Goal: Information Seeking & Learning: Learn about a topic

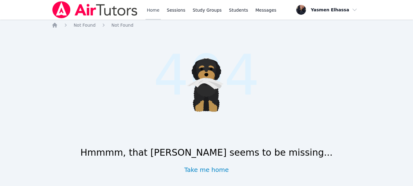
click at [156, 9] on link "Home" at bounding box center [153, 10] width 15 height 20
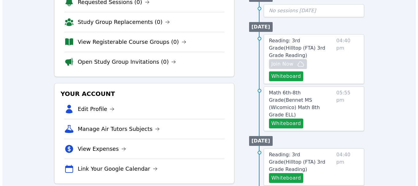
scroll to position [153, 0]
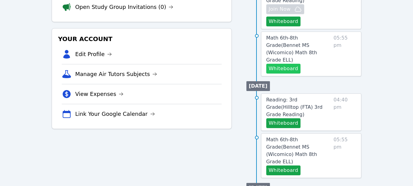
click at [279, 64] on button "Whiteboard" at bounding box center [283, 69] width 35 height 10
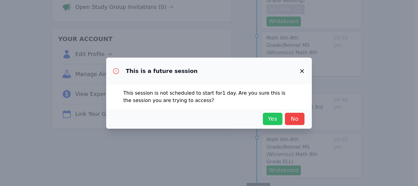
click at [271, 119] on span "Yes" at bounding box center [272, 118] width 13 height 9
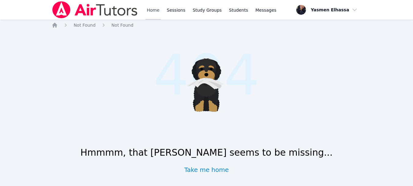
drag, startPoint x: 151, startPoint y: 9, endPoint x: 143, endPoint y: 16, distance: 10.2
click at [151, 9] on link "Home" at bounding box center [153, 10] width 15 height 20
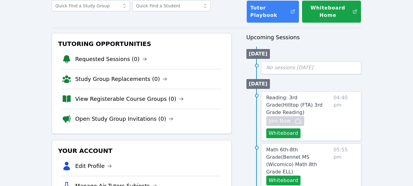
scroll to position [92, 0]
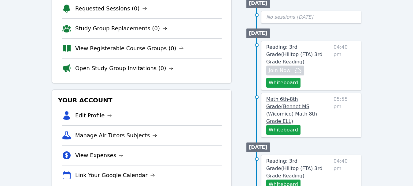
click at [303, 97] on span "Math 6th-8th Grade ( Bennet MS (Wicomico) Math 8th Grade ELL )" at bounding box center [291, 110] width 51 height 28
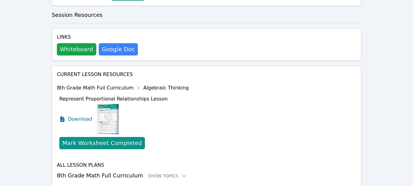
scroll to position [251, 0]
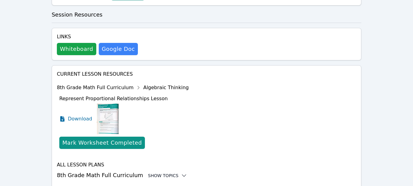
click at [148, 172] on div "Show Topics" at bounding box center [167, 175] width 39 height 6
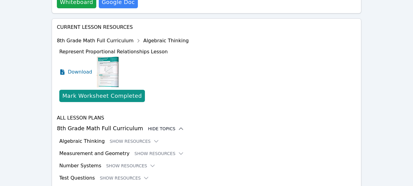
scroll to position [301, 0]
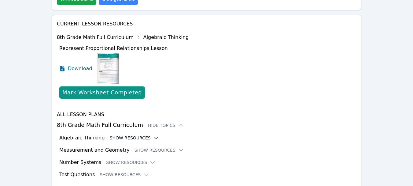
click at [126, 135] on button "Show Resources" at bounding box center [135, 138] width 50 height 6
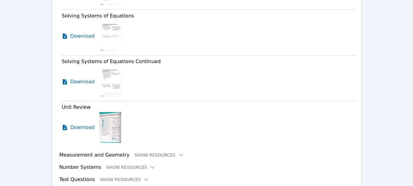
scroll to position [1524, 0]
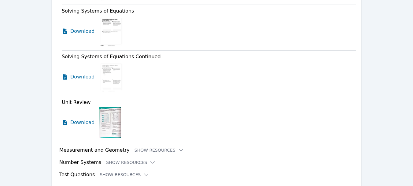
click at [129, 146] on div "Measurement and Geometry Show Resources" at bounding box center [207, 149] width 297 height 7
click at [135, 147] on button "Show Resources" at bounding box center [160, 150] width 50 height 6
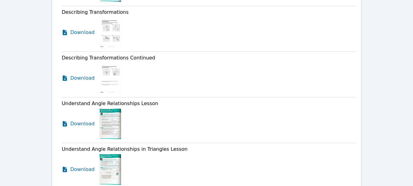
scroll to position [1952, 0]
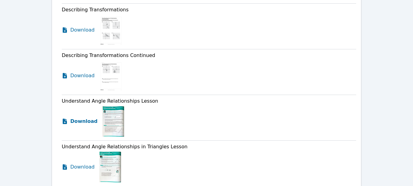
click at [65, 118] on icon at bounding box center [65, 121] width 6 height 6
